Goal: Check status: Check status

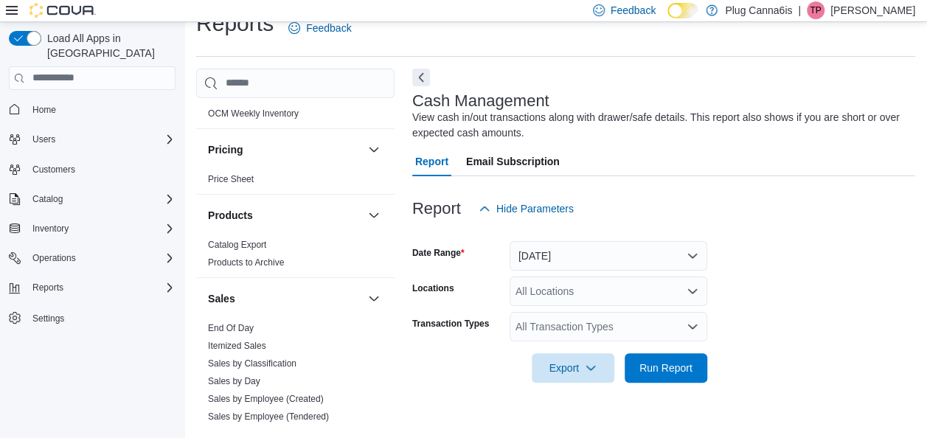
scroll to position [900, 0]
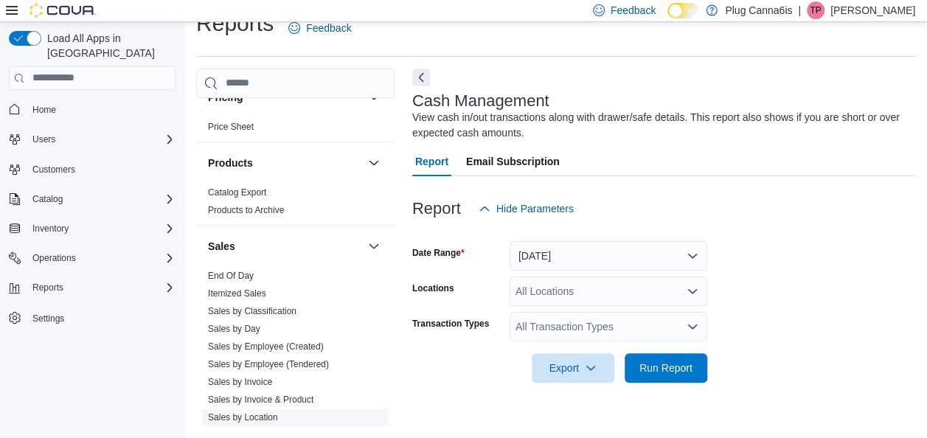
click at [276, 416] on link "Sales by Location" at bounding box center [243, 417] width 70 height 10
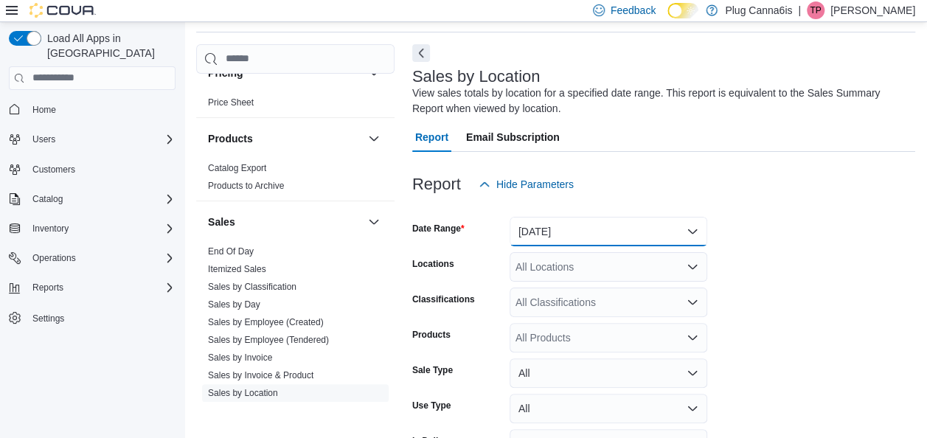
click at [561, 232] on button "[DATE]" at bounding box center [608, 231] width 198 height 29
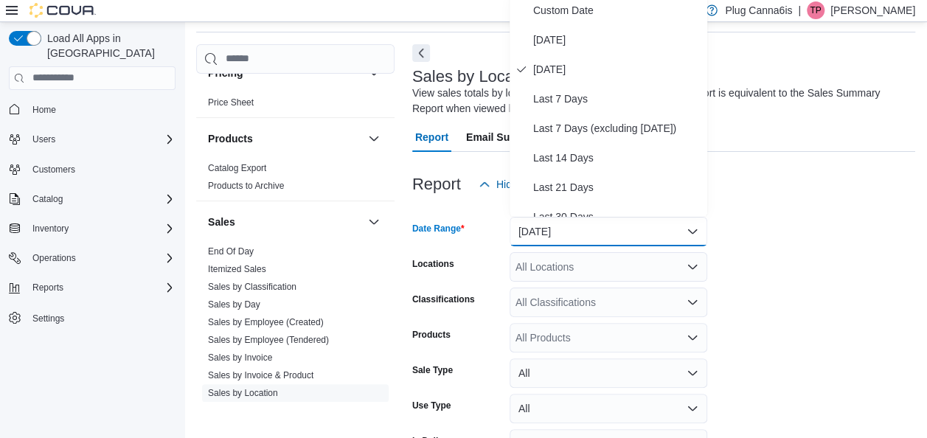
scroll to position [44, 0]
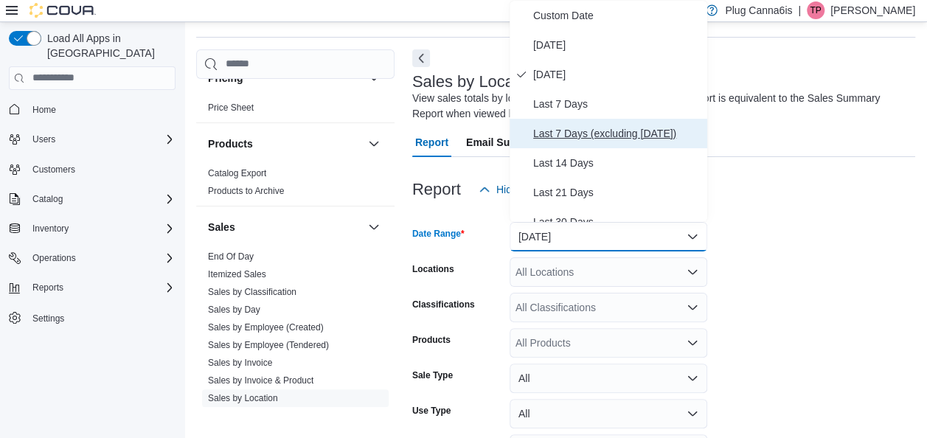
click at [604, 135] on span "Last 7 Days (excluding [DATE])" at bounding box center [617, 134] width 168 height 18
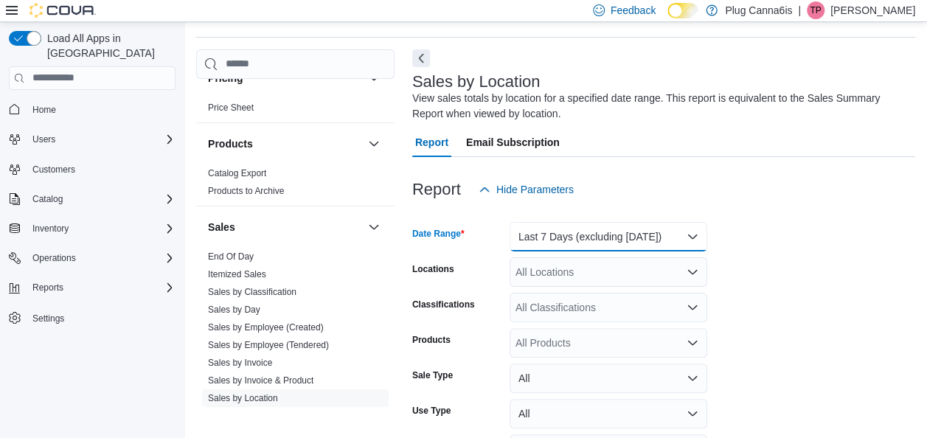
scroll to position [140, 0]
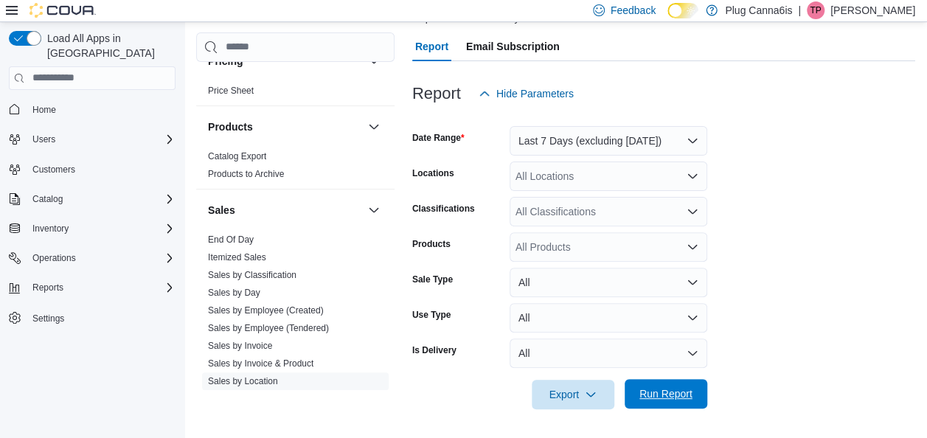
click at [685, 394] on span "Run Report" at bounding box center [665, 393] width 53 height 15
